Goal: Task Accomplishment & Management: Complete application form

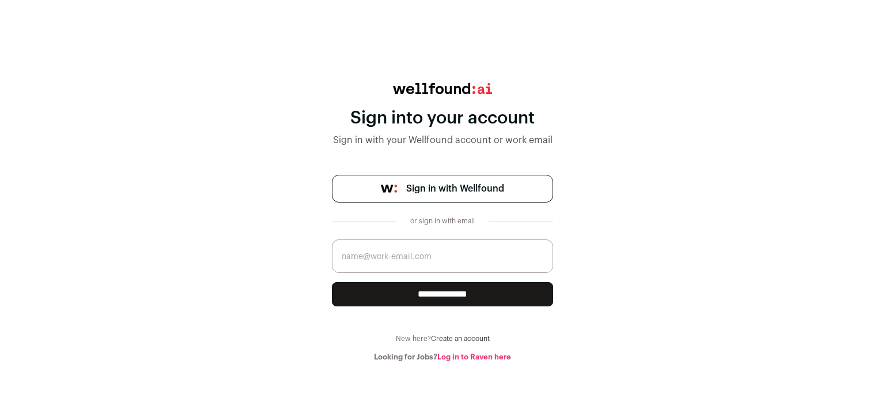
click at [631, 181] on div "**********" at bounding box center [442, 222] width 885 height 278
click at [550, 180] on link "Sign in with Wellfound" at bounding box center [442, 189] width 221 height 28
click at [408, 260] on input "email" at bounding box center [442, 255] width 221 height 33
